Goal: Information Seeking & Learning: Find specific fact

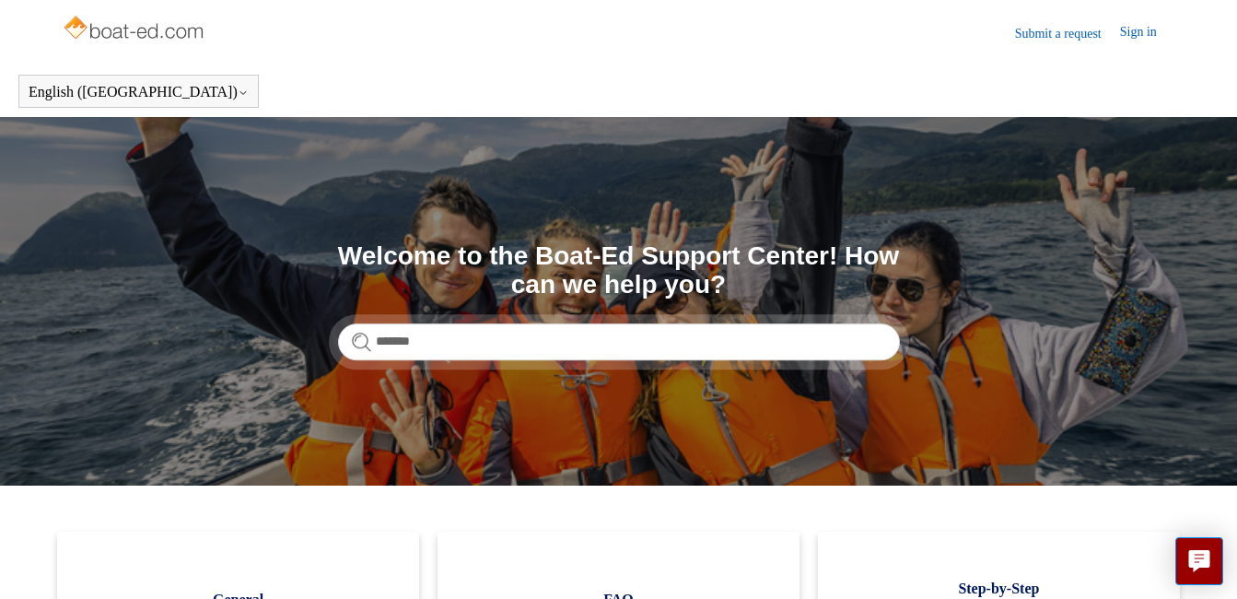
type input "*******"
click at [115, 28] on img at bounding box center [135, 29] width 146 height 37
